Goal: Communication & Community: Ask a question

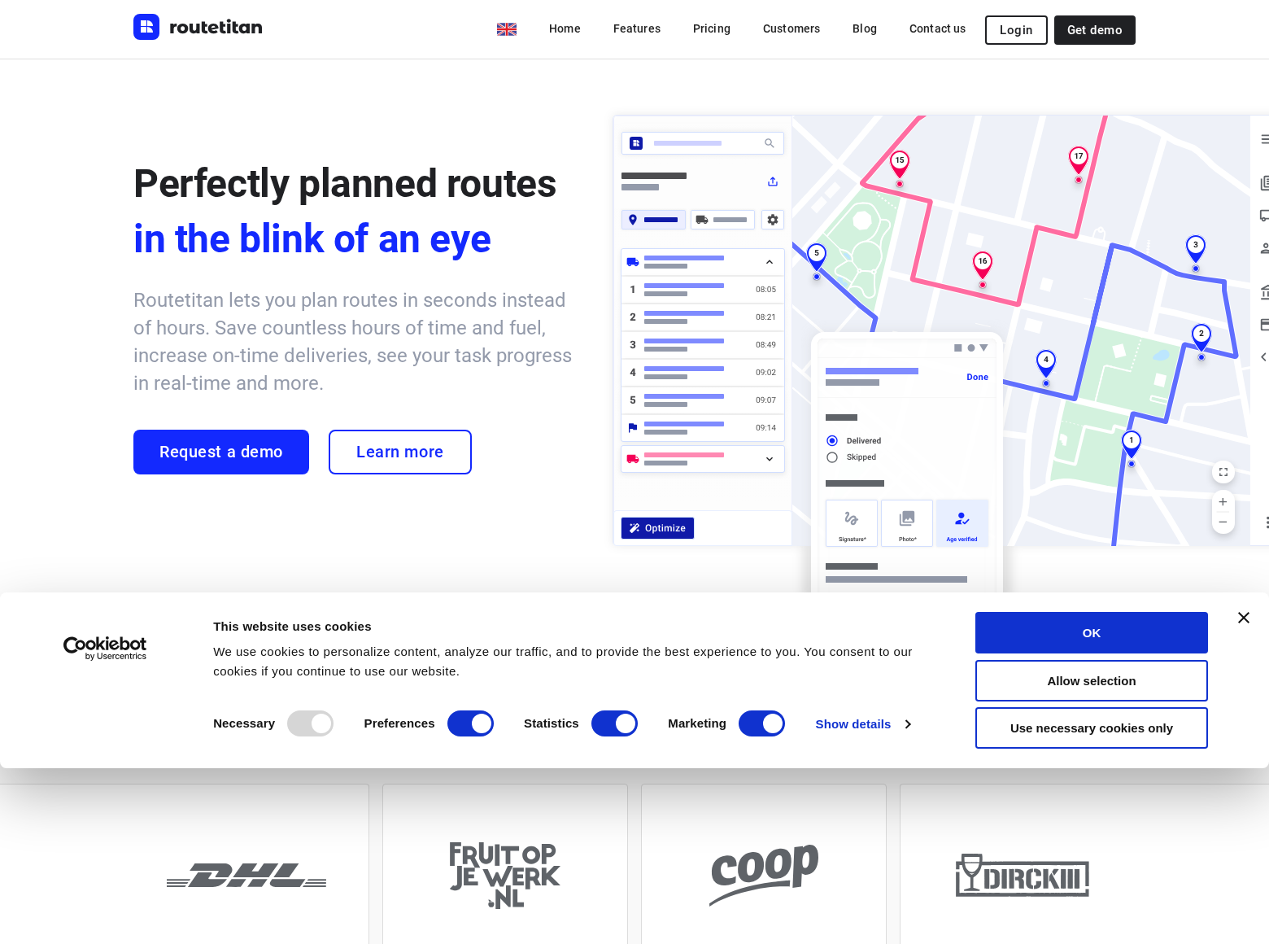
scroll to position [4455, 0]
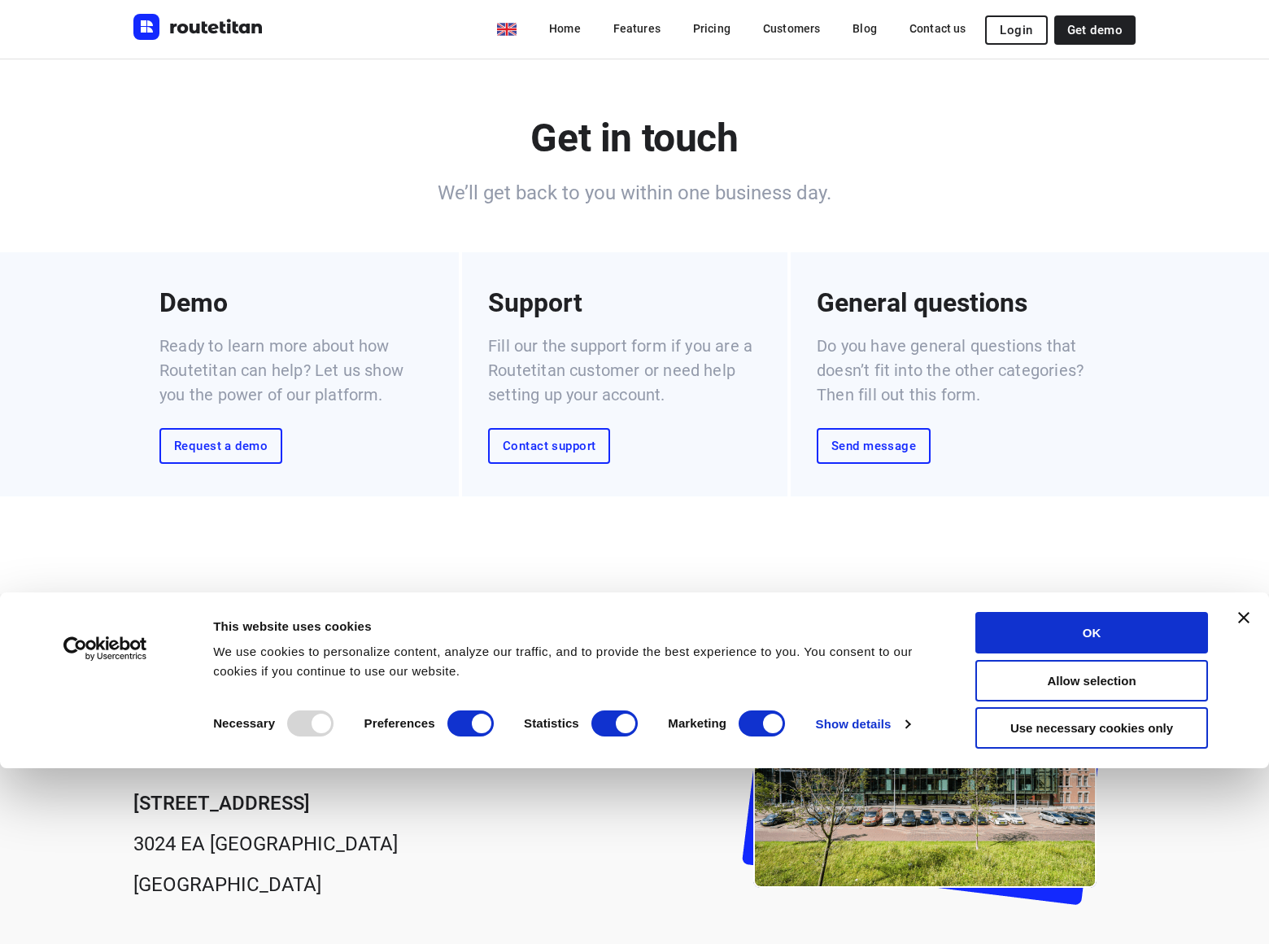
scroll to position [422, 0]
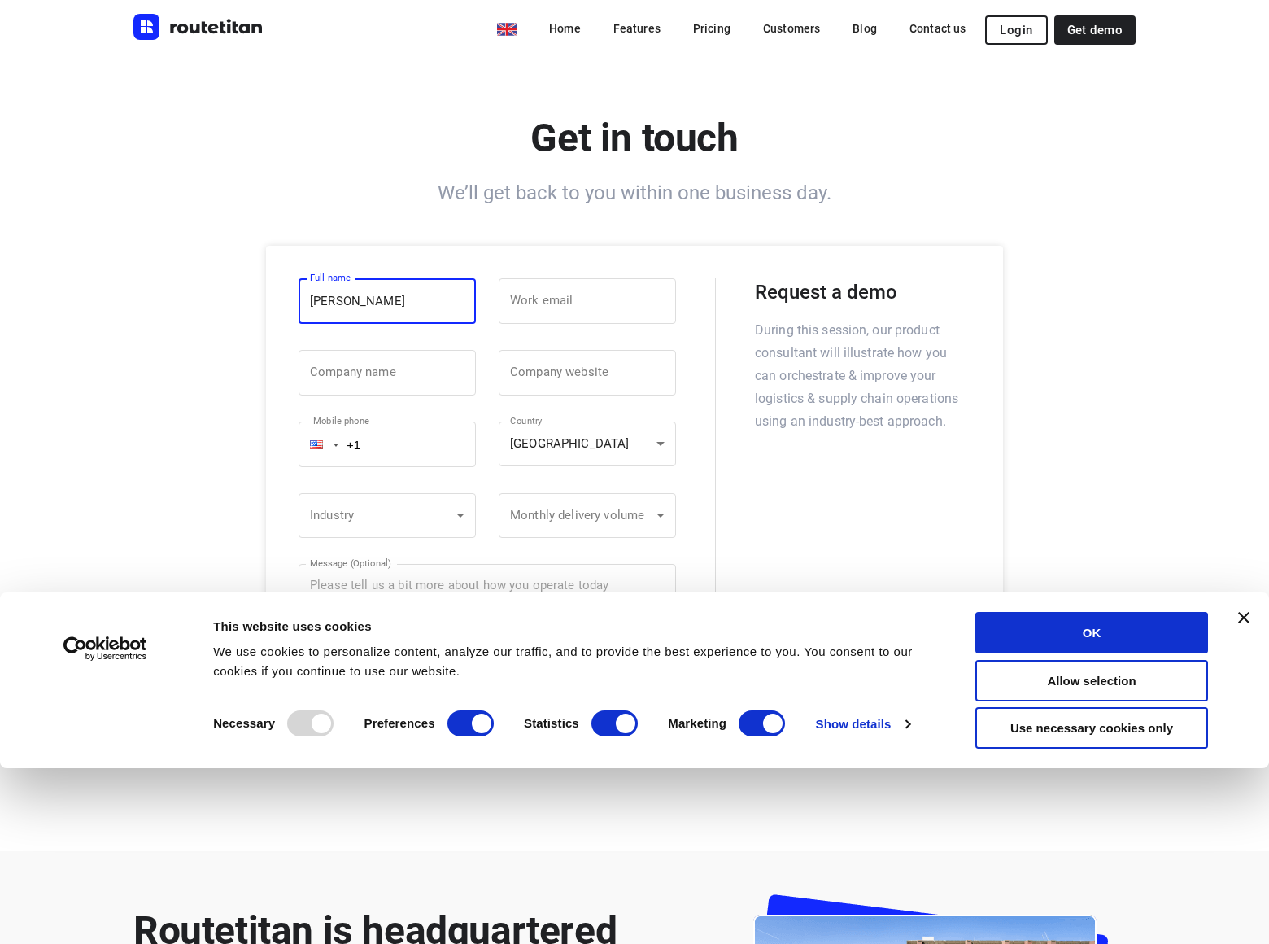
type input "Gary Miller"
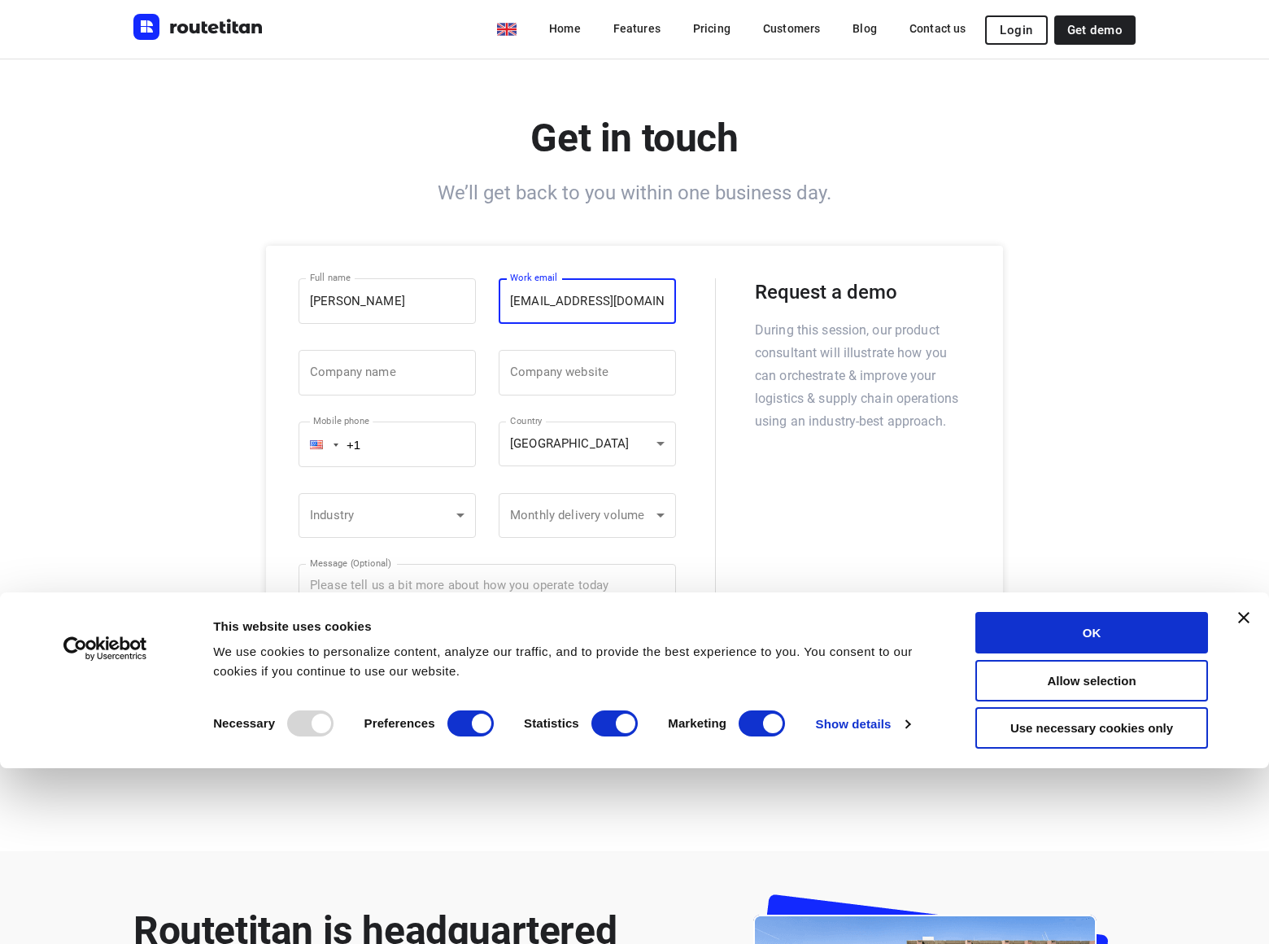
type input "garymiller@dominatingkeywords.com"
type input "DominatingKeywords"
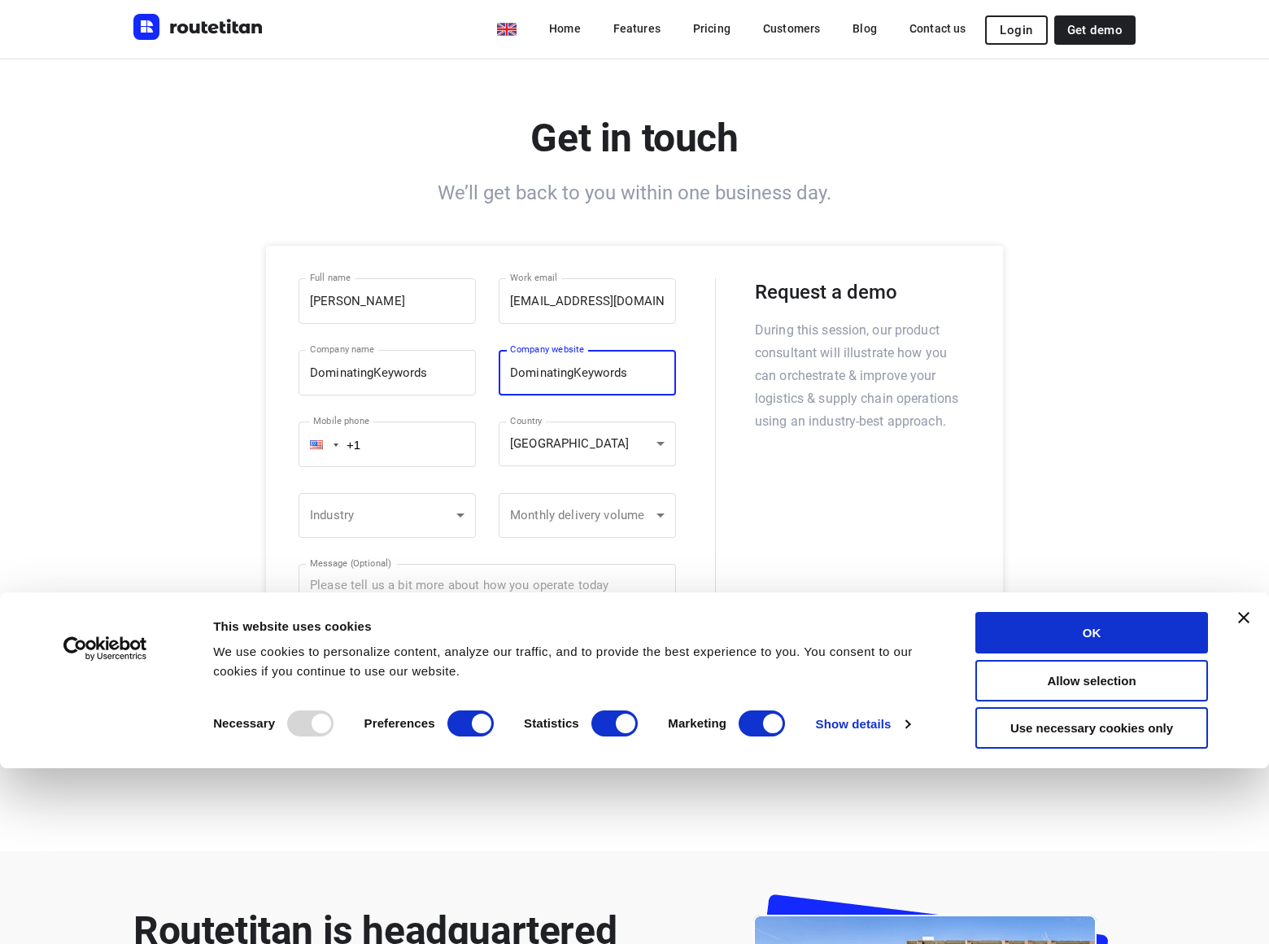
type input "DominatingKeywords"
click at [487, 499] on div "Industry ​ Industry ​ Monthly delivery volume ​ Monthly delivery volume ​" at bounding box center [487, 517] width 377 height 71
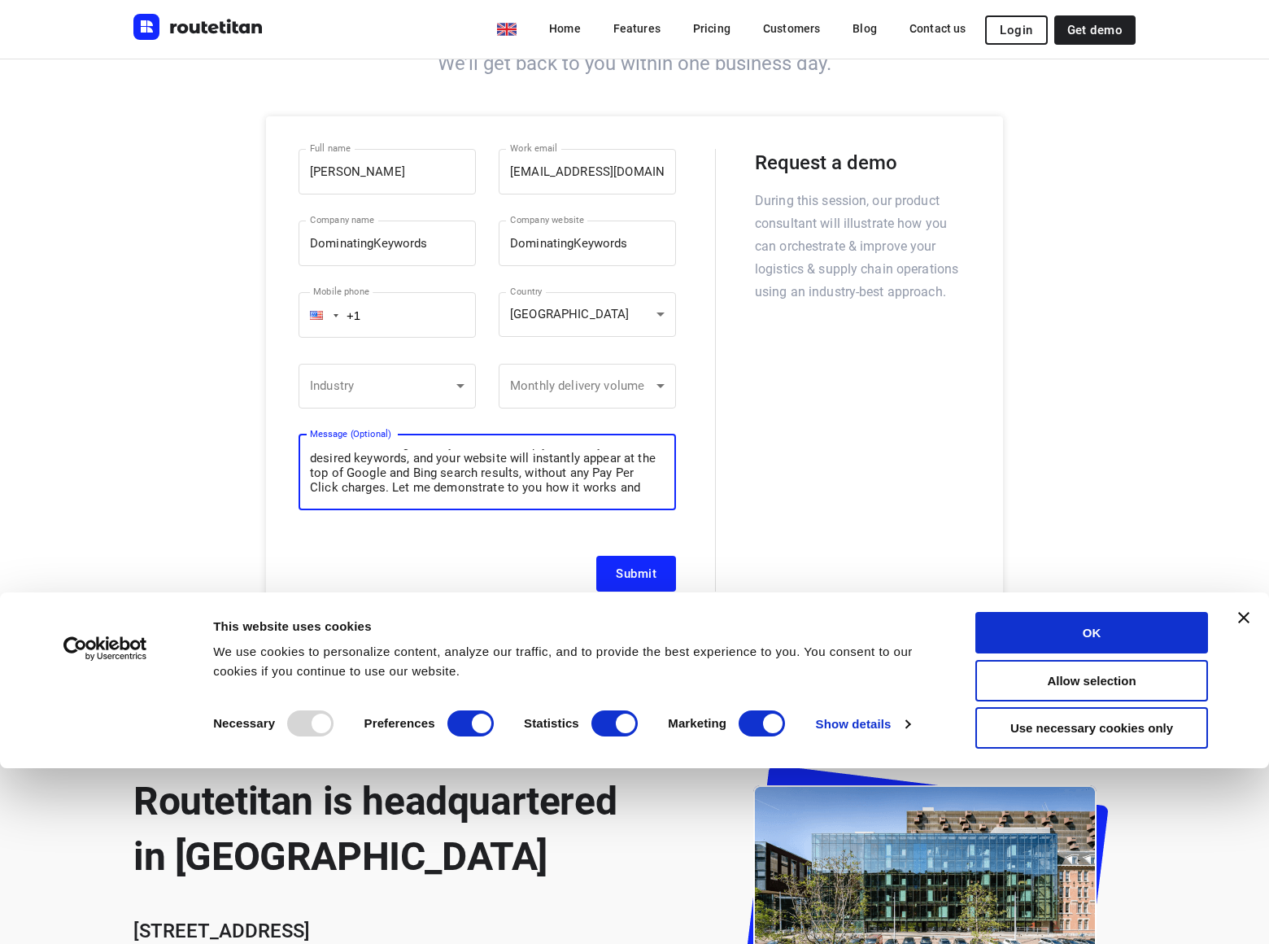
scroll to position [41, 0]
type textarea "I am not offering SEO or Pay Per Click Advertising services. This is something …"
click at [635, 592] on div "Consent Details [#IABV2SETTINGS#] About This website uses cookies We use cookie…" at bounding box center [634, 680] width 1269 height 176
